Goal: Book appointment/travel/reservation

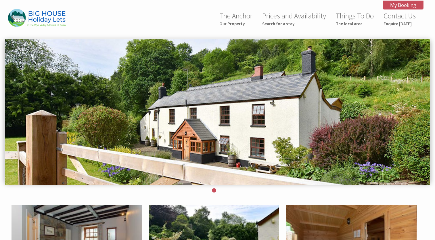
scroll to position [115, 0]
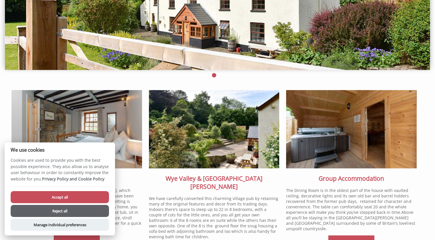
click at [54, 197] on button "Accept all" at bounding box center [60, 197] width 98 height 12
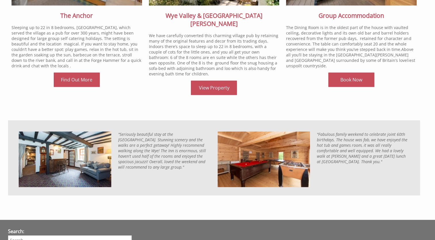
scroll to position [220, 0]
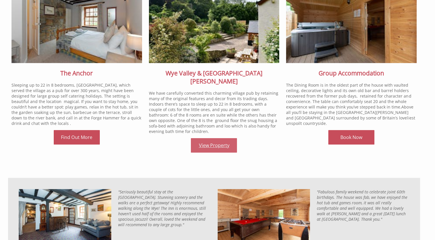
click at [213, 138] on link "View Property" at bounding box center [214, 145] width 46 height 14
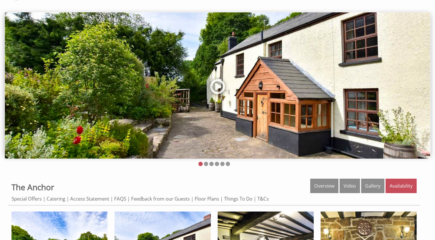
scroll to position [29, 0]
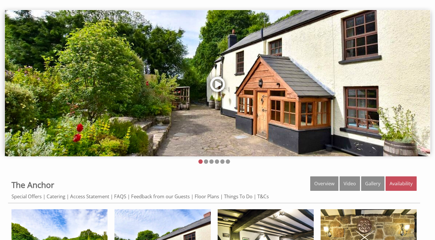
click at [215, 81] on link at bounding box center [217, 86] width 17 height 24
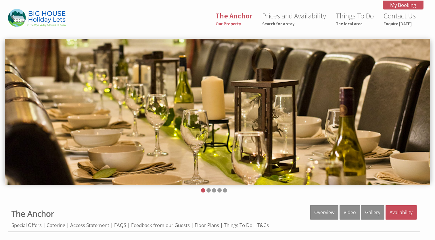
scroll to position [237, 0]
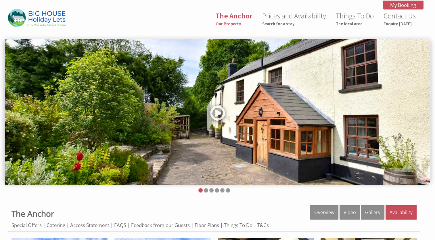
click at [365, 109] on img at bounding box center [217, 112] width 425 height 146
click at [206, 190] on li at bounding box center [206, 190] width 4 height 4
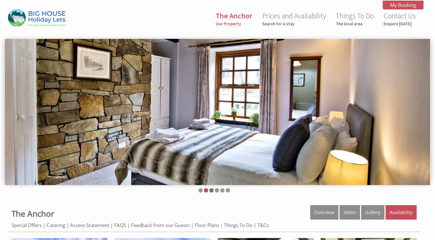
click at [212, 191] on li at bounding box center [211, 190] width 4 height 4
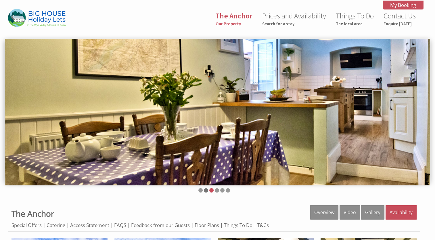
click at [206, 191] on li at bounding box center [206, 190] width 4 height 4
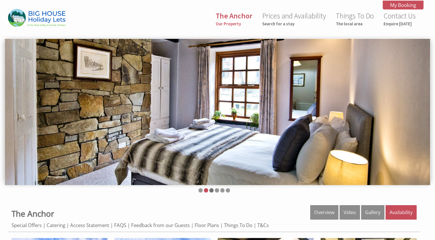
click at [209, 190] on li at bounding box center [211, 190] width 4 height 4
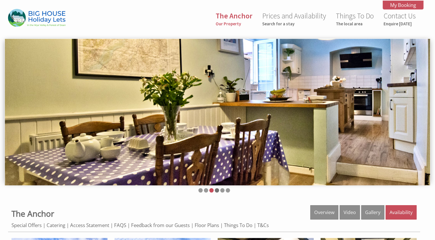
click at [217, 190] on li at bounding box center [217, 190] width 4 height 4
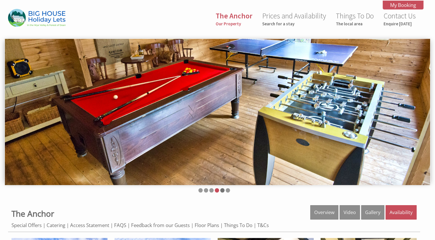
click at [223, 189] on li at bounding box center [222, 190] width 4 height 4
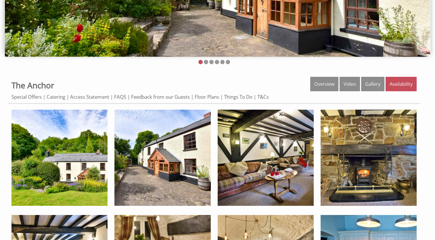
scroll to position [92, 0]
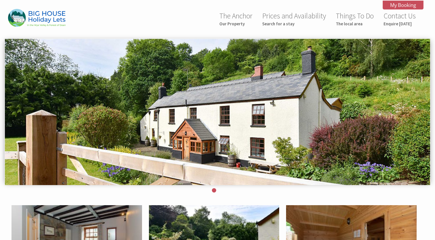
scroll to position [221, 0]
